Goal: Task Accomplishment & Management: Use online tool/utility

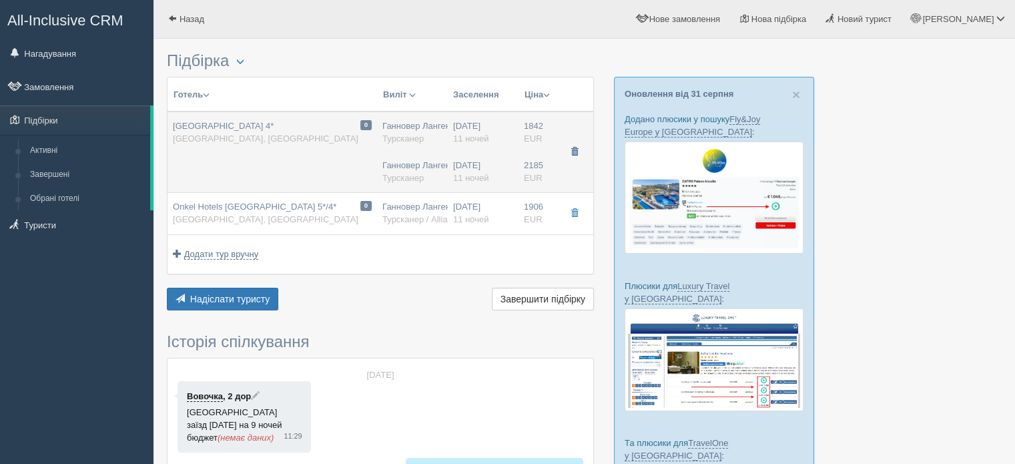
click at [574, 149] on span "button" at bounding box center [575, 151] width 8 height 8
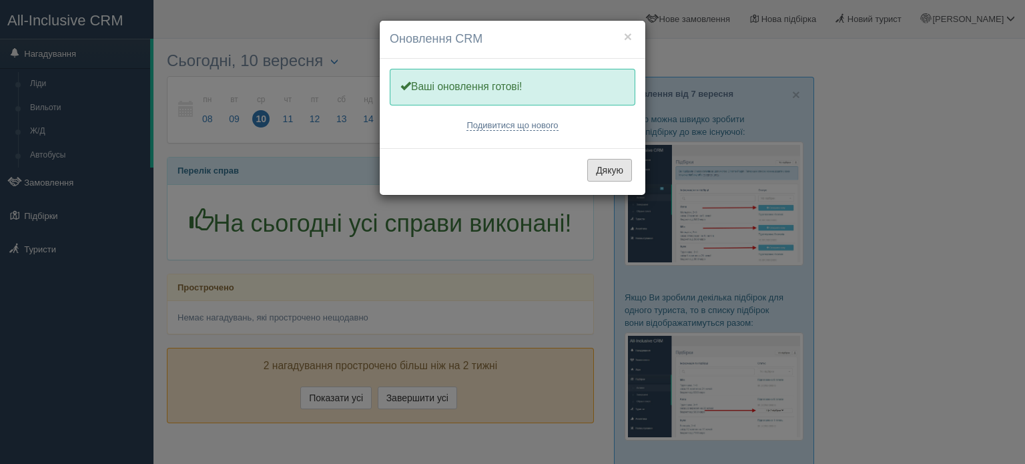
click at [606, 172] on button "Дякую" at bounding box center [609, 170] width 45 height 23
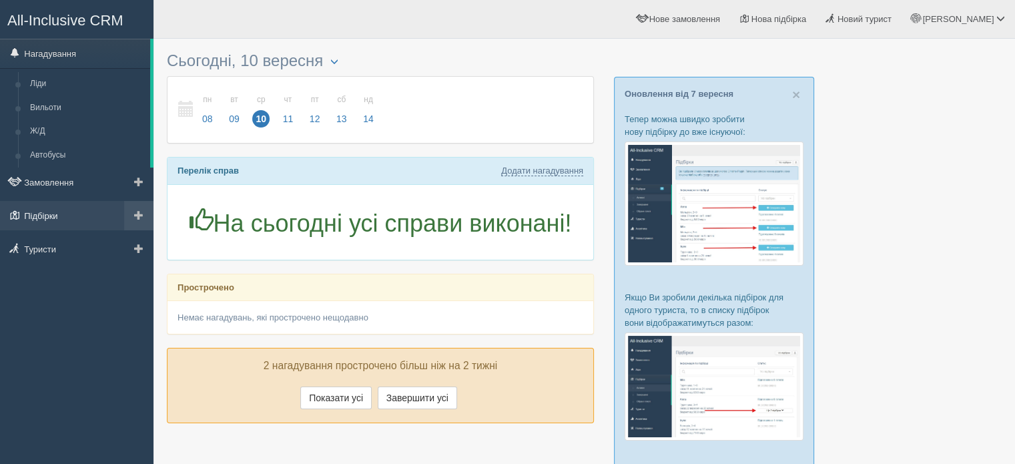
click at [48, 214] on link "Підбірки" at bounding box center [76, 215] width 153 height 29
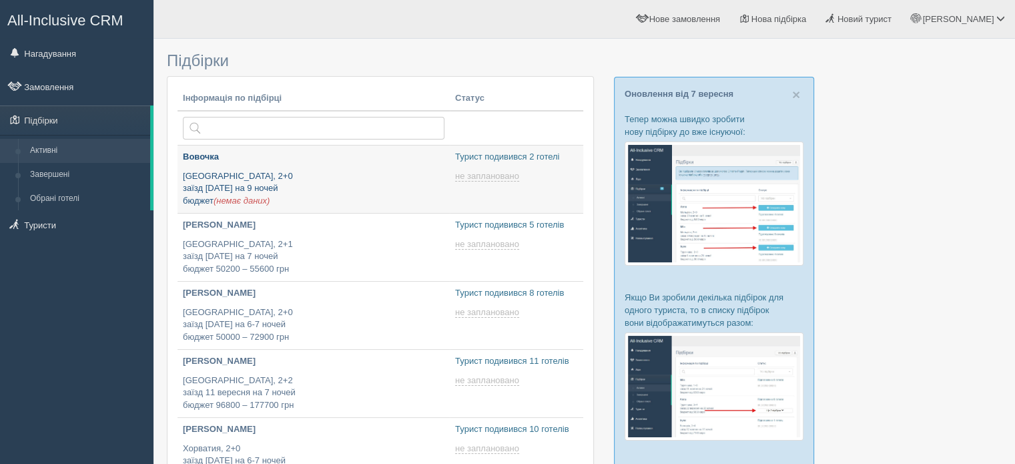
type input "[DATE] 11:25"
click at [243, 189] on p "Туреччина, 2+0 заїзд 2 жовтня на 9 ночей бюджет (немає даних)" at bounding box center [314, 188] width 262 height 37
type input "2025-09-10 22:35"
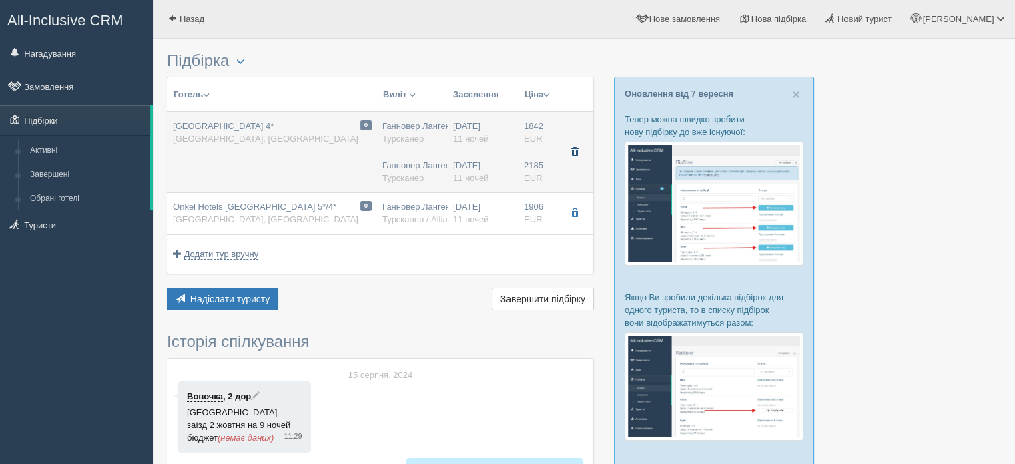
click at [571, 148] on span "button" at bounding box center [575, 151] width 8 height 8
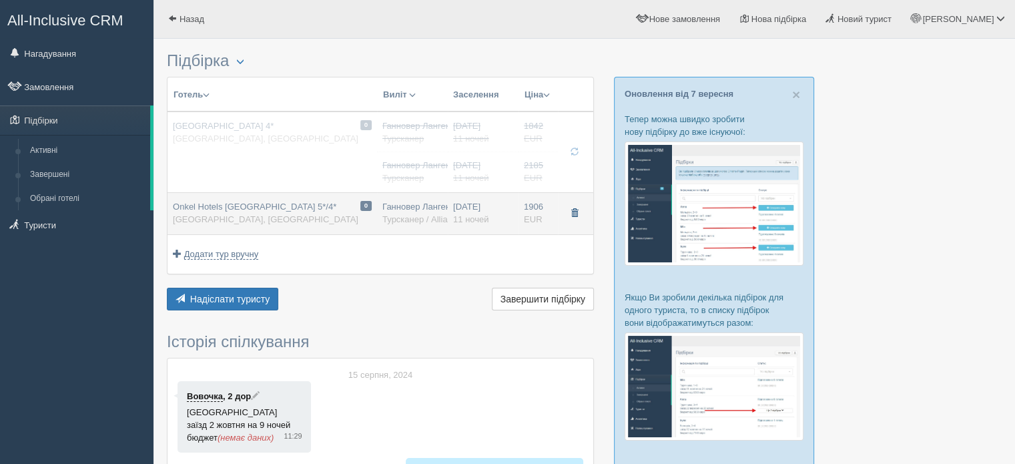
click at [573, 209] on span "button" at bounding box center [575, 213] width 8 height 8
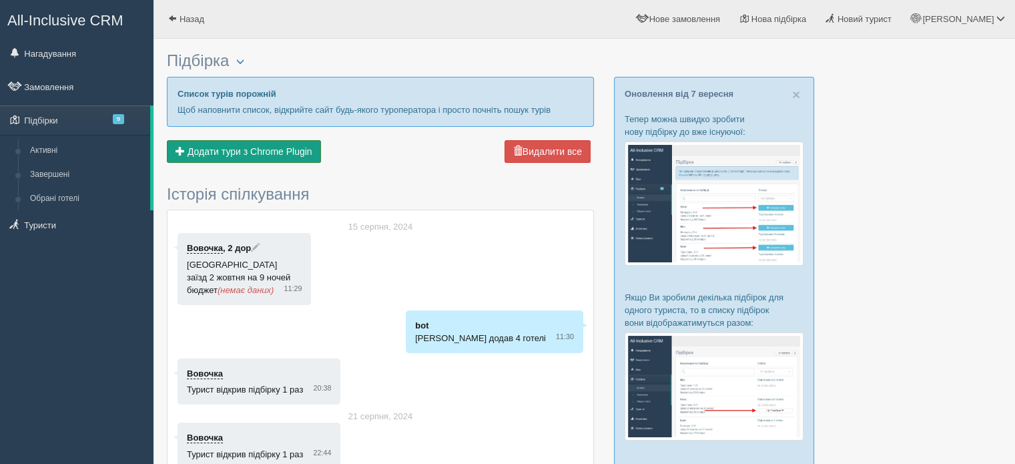
click at [270, 149] on span "Додати тури з Chrome Plugin" at bounding box center [250, 151] width 125 height 11
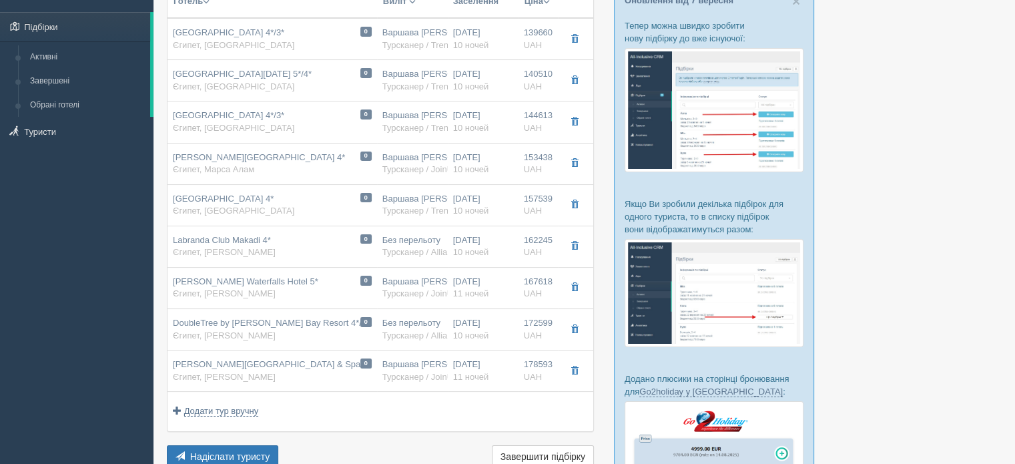
scroll to position [67, 0]
